Goal: Check status: Check status

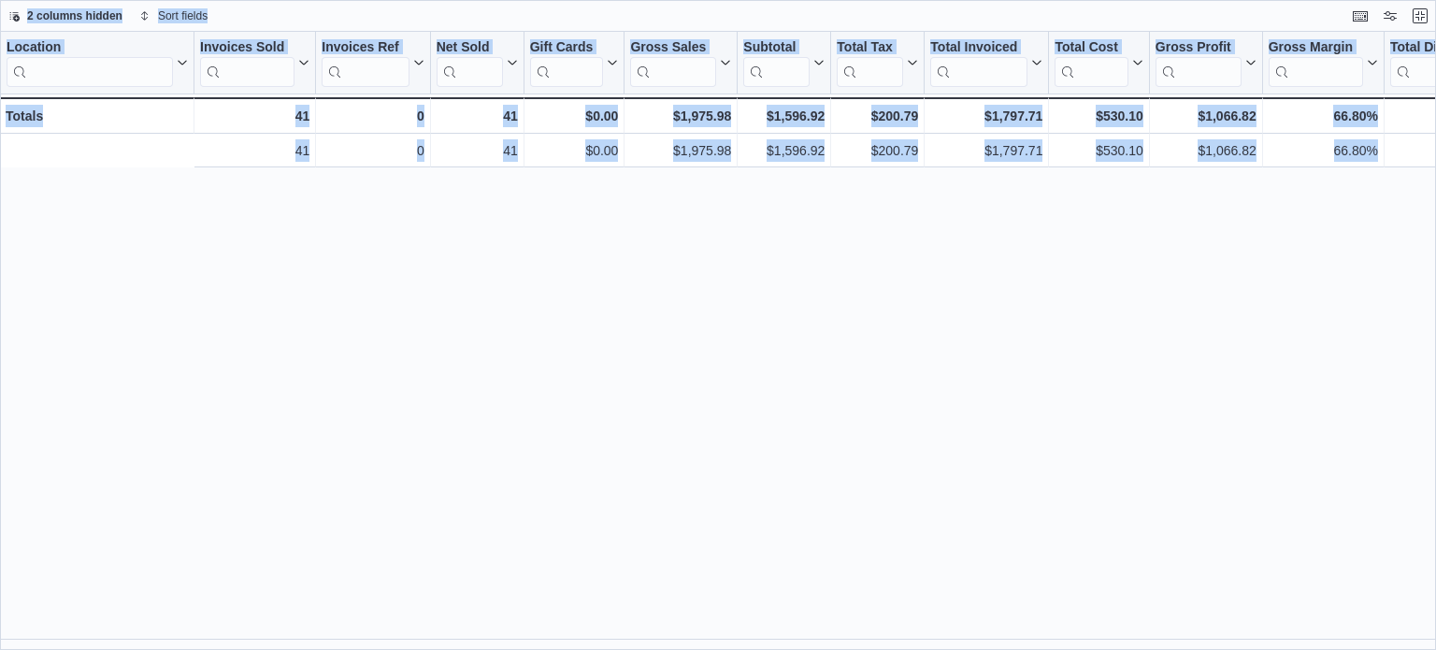
scroll to position [0, 423]
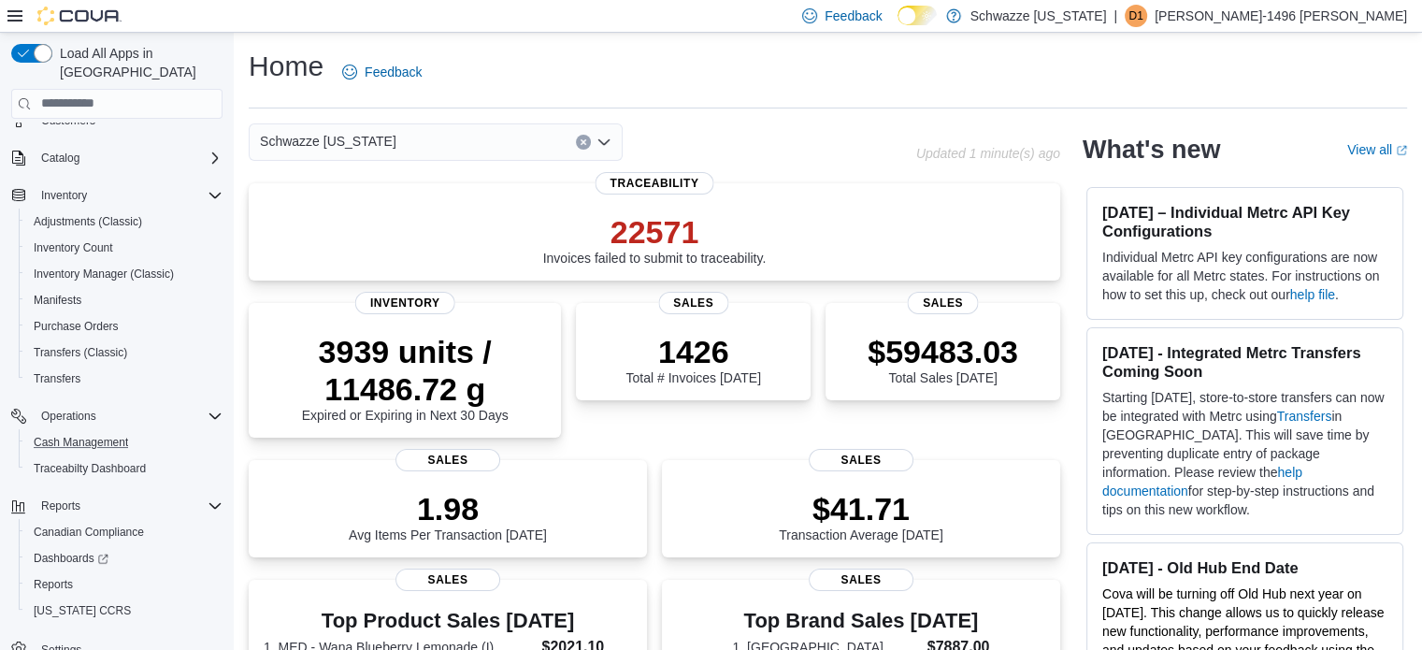
scroll to position [108, 0]
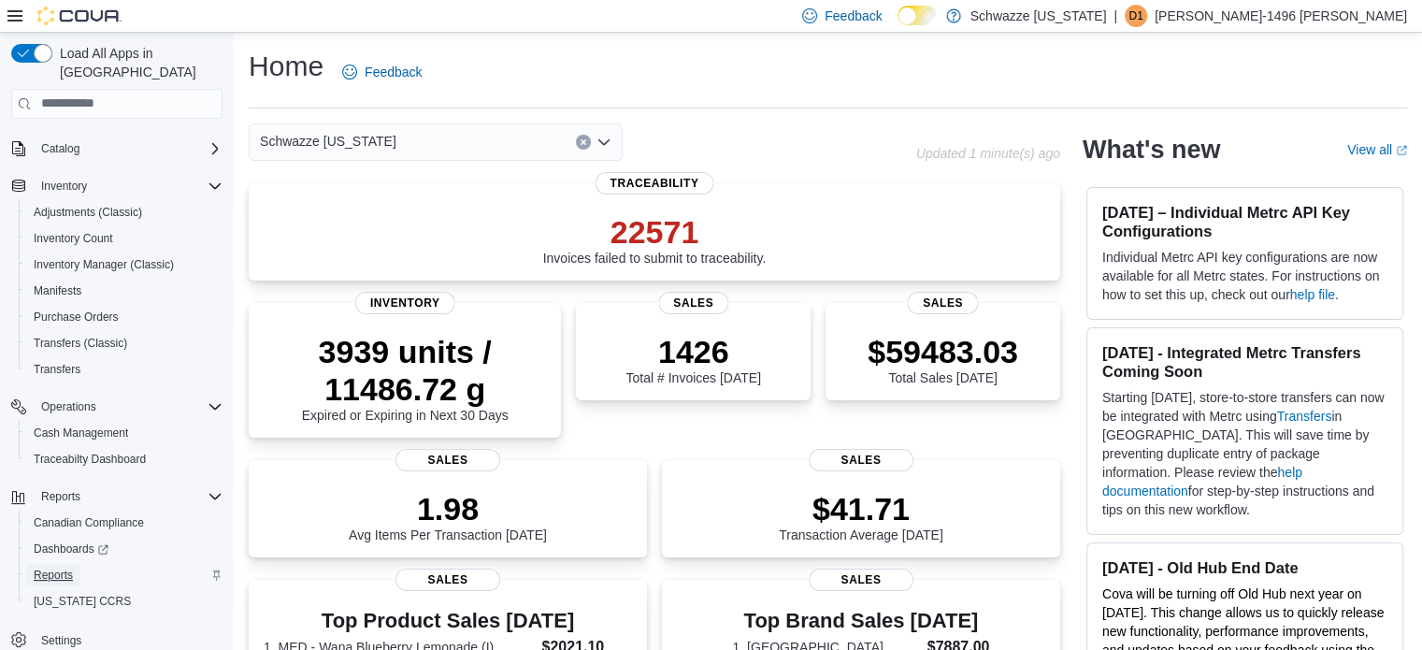
click at [58, 564] on span "Reports" at bounding box center [53, 575] width 39 height 22
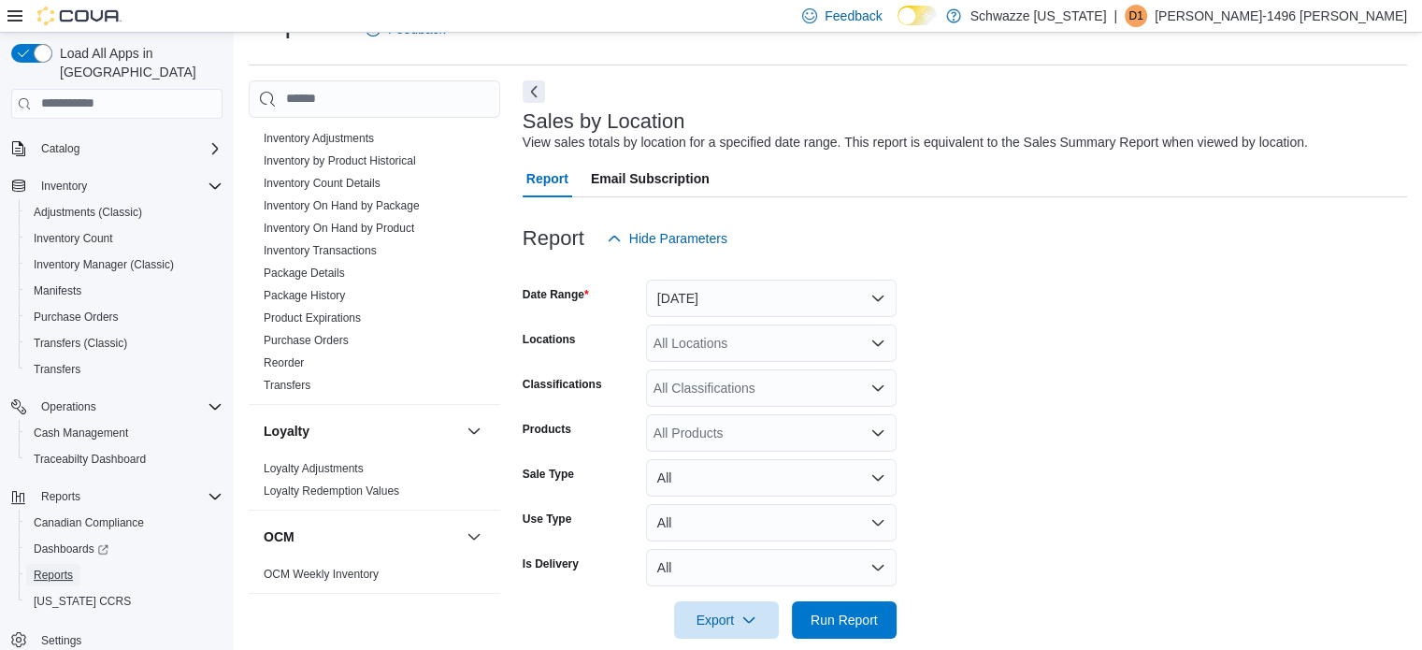
scroll to position [935, 0]
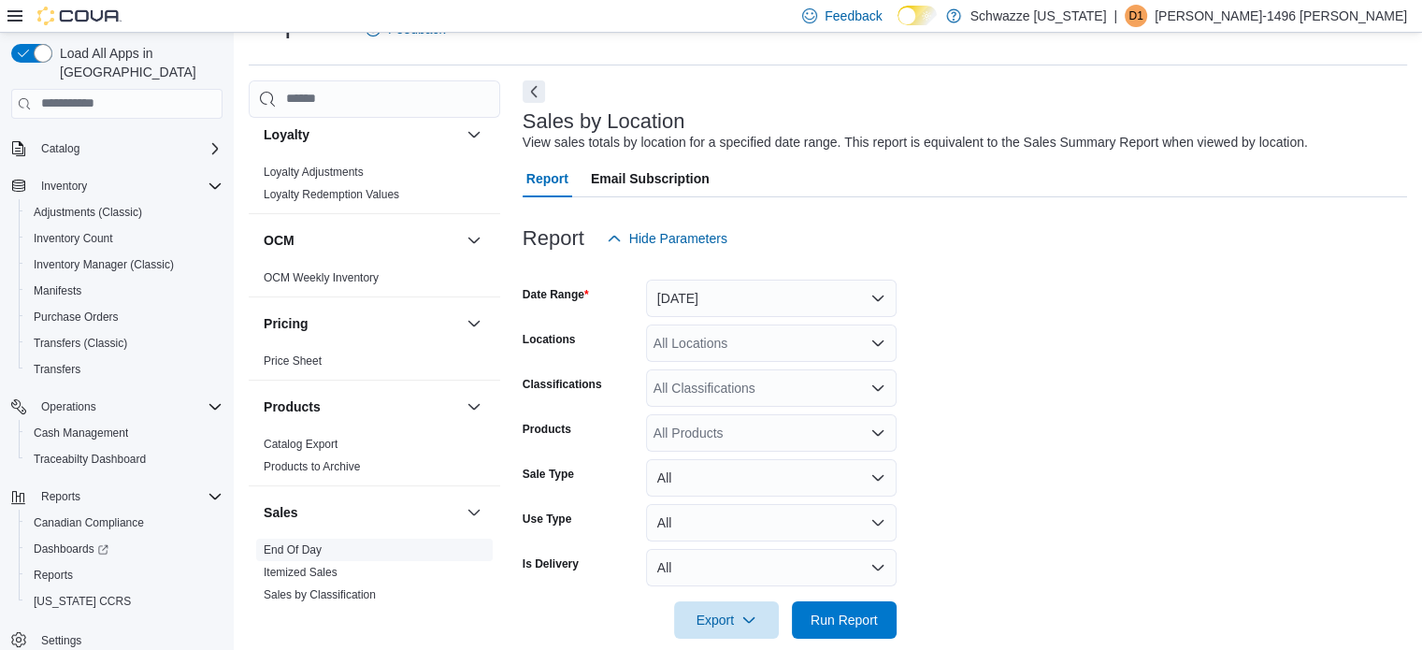
click at [295, 544] on link "End Of Day" at bounding box center [293, 549] width 58 height 13
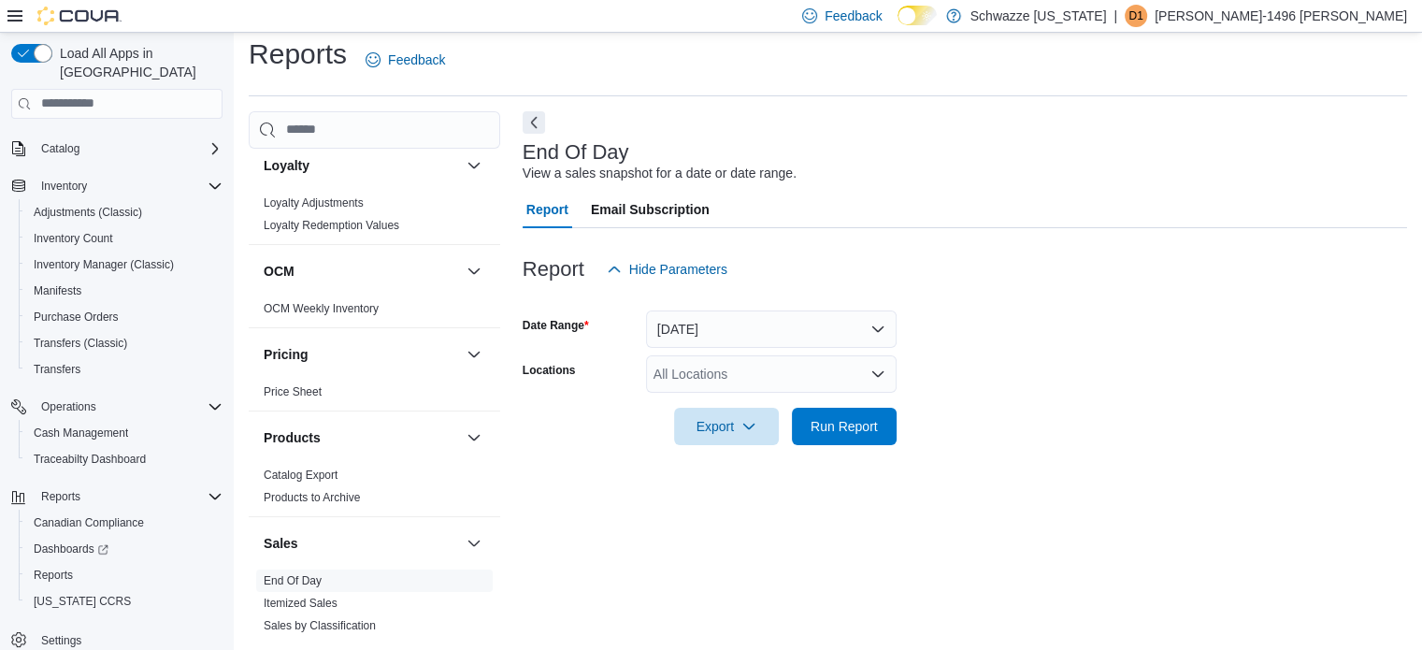
click at [793, 388] on div "All Locations" at bounding box center [771, 373] width 251 height 37
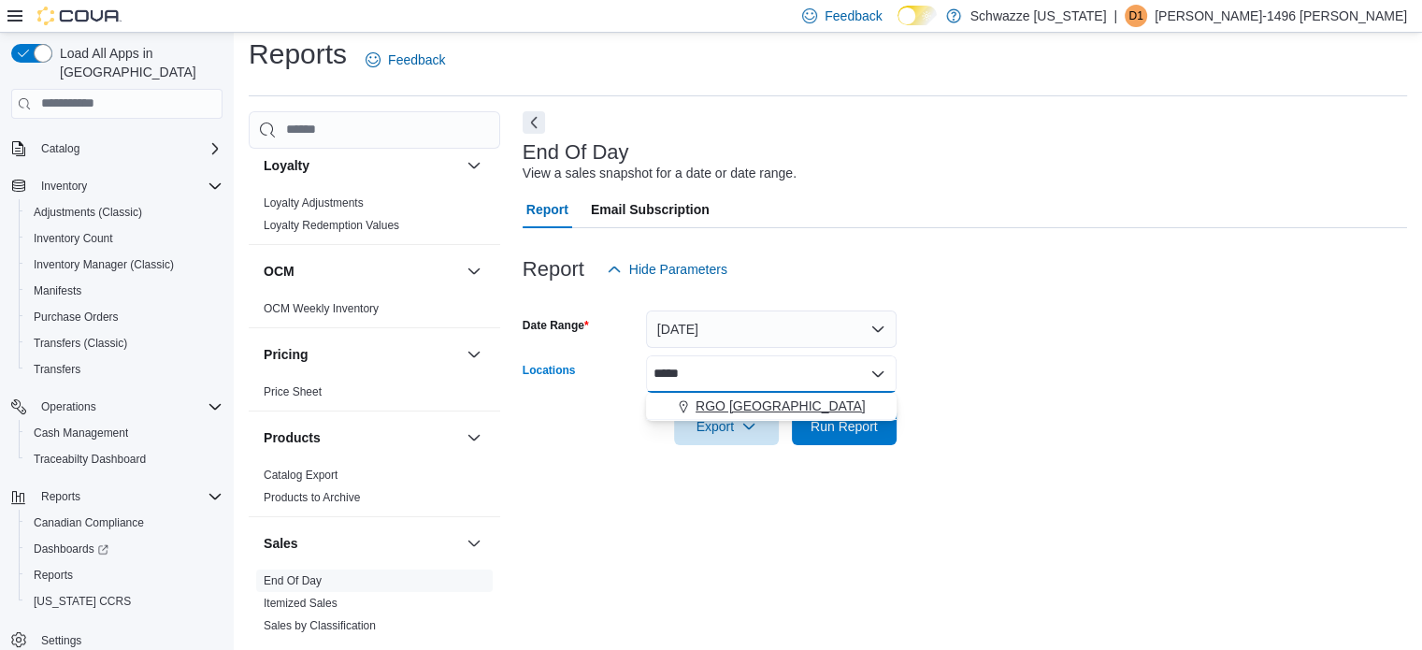
type input "*****"
click at [798, 409] on span "RGO [GEOGRAPHIC_DATA]" at bounding box center [781, 405] width 170 height 19
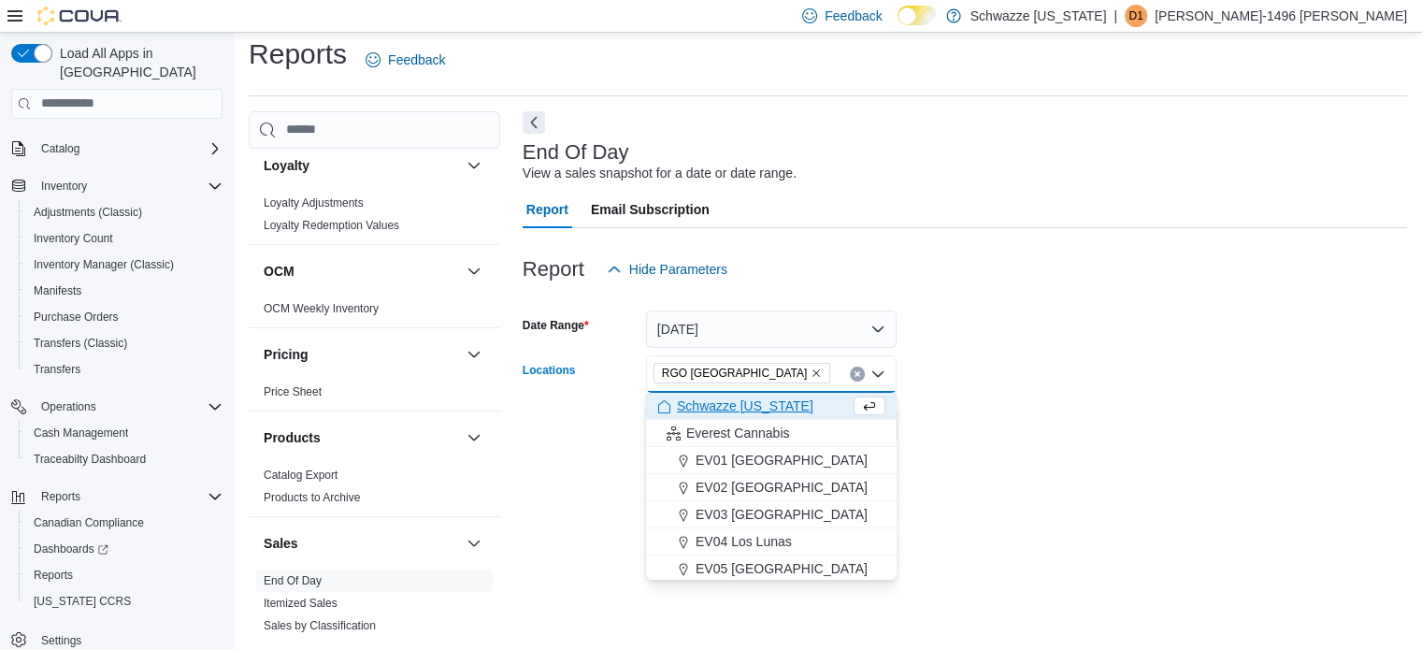
click at [969, 407] on div at bounding box center [965, 400] width 884 height 15
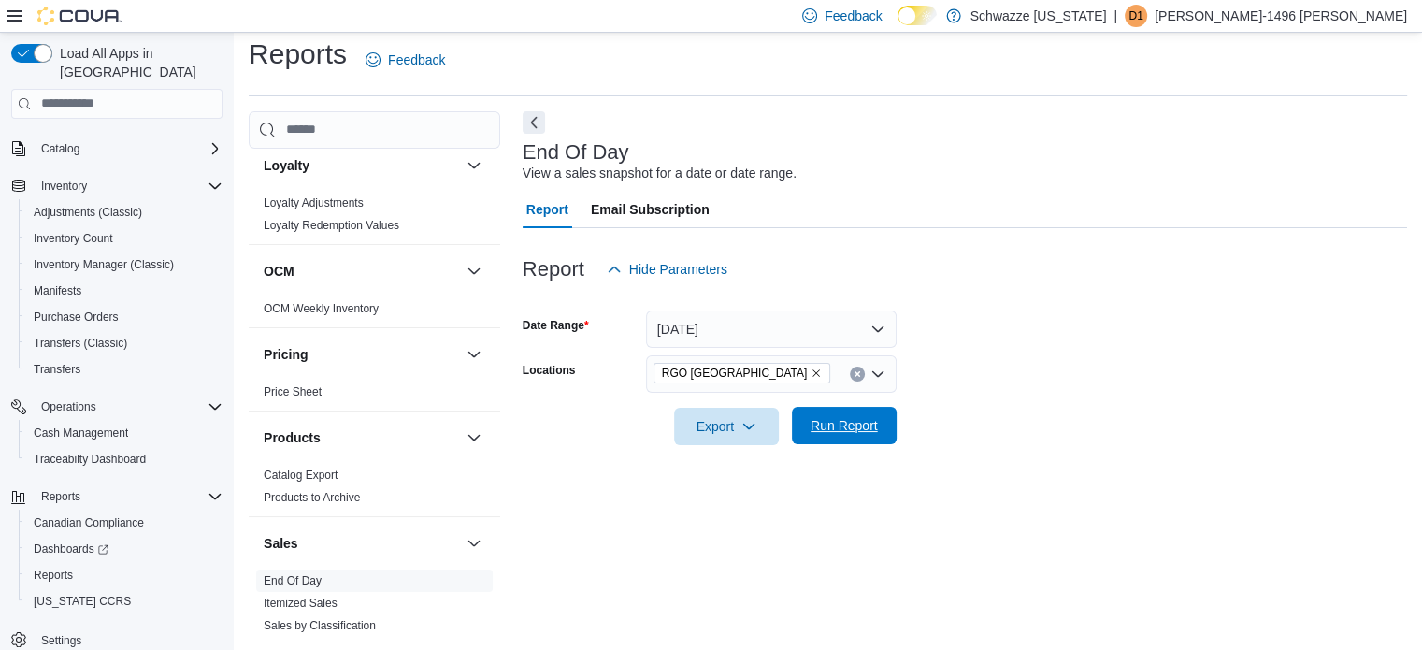
click at [860, 414] on span "Run Report" at bounding box center [844, 425] width 82 height 37
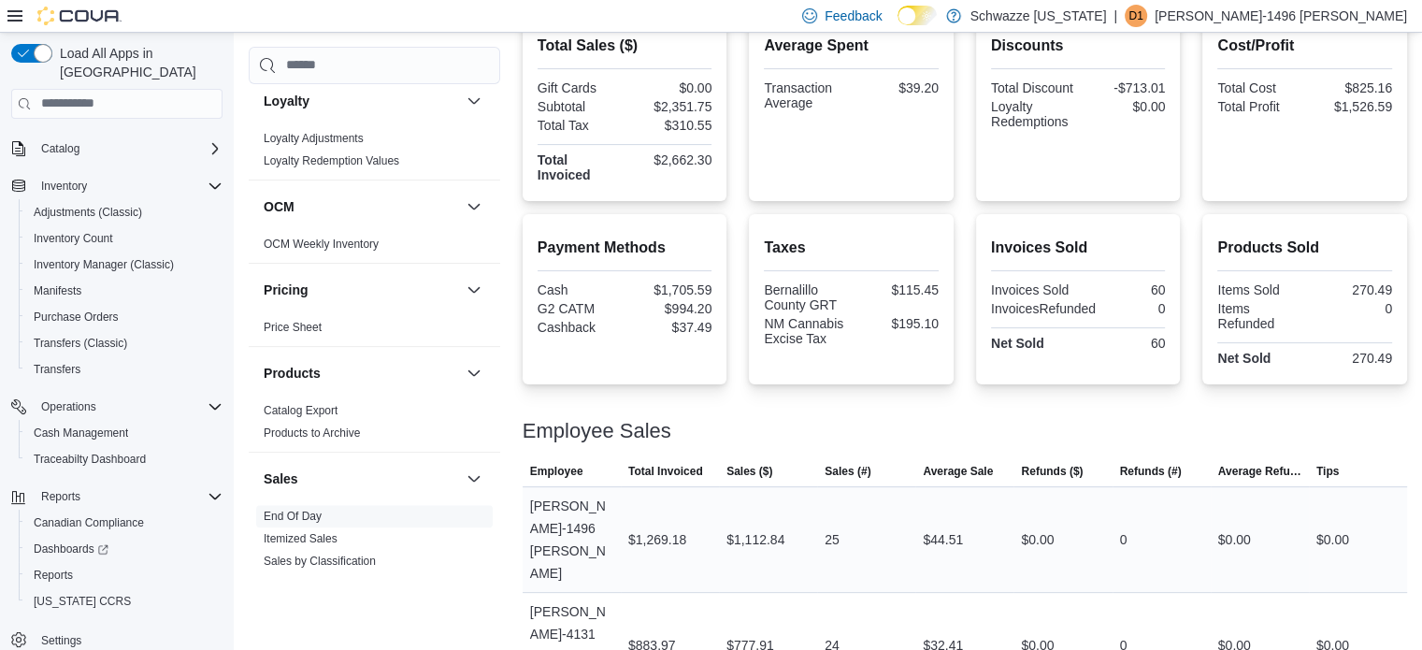
scroll to position [561, 0]
